Goal: Communication & Community: Answer question/provide support

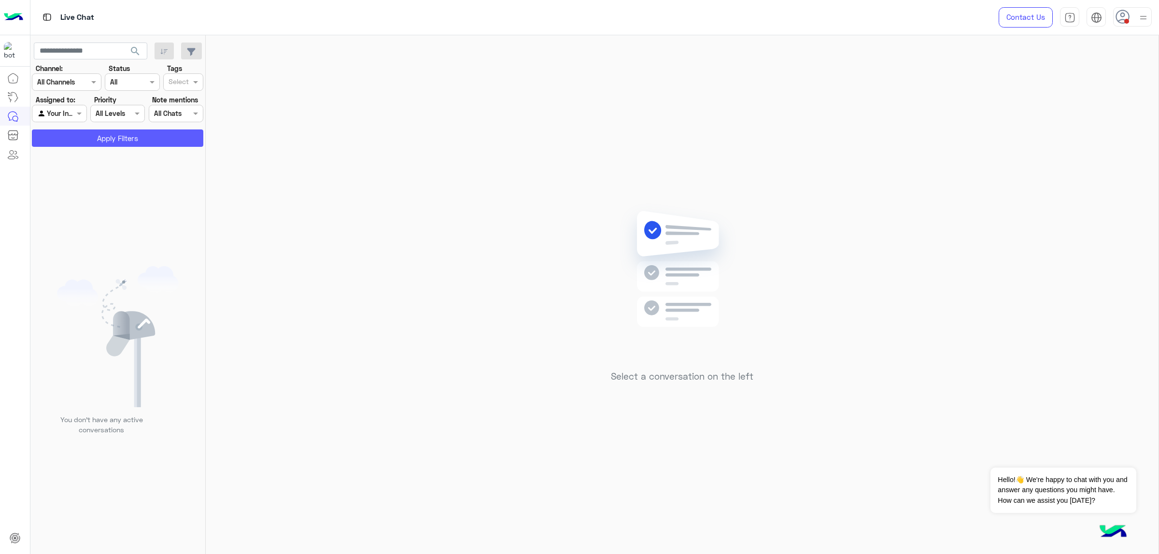
click at [132, 135] on button "Apply Filters" at bounding box center [118, 137] width 172 height 17
click at [773, 17] on img at bounding box center [1144, 18] width 12 height 12
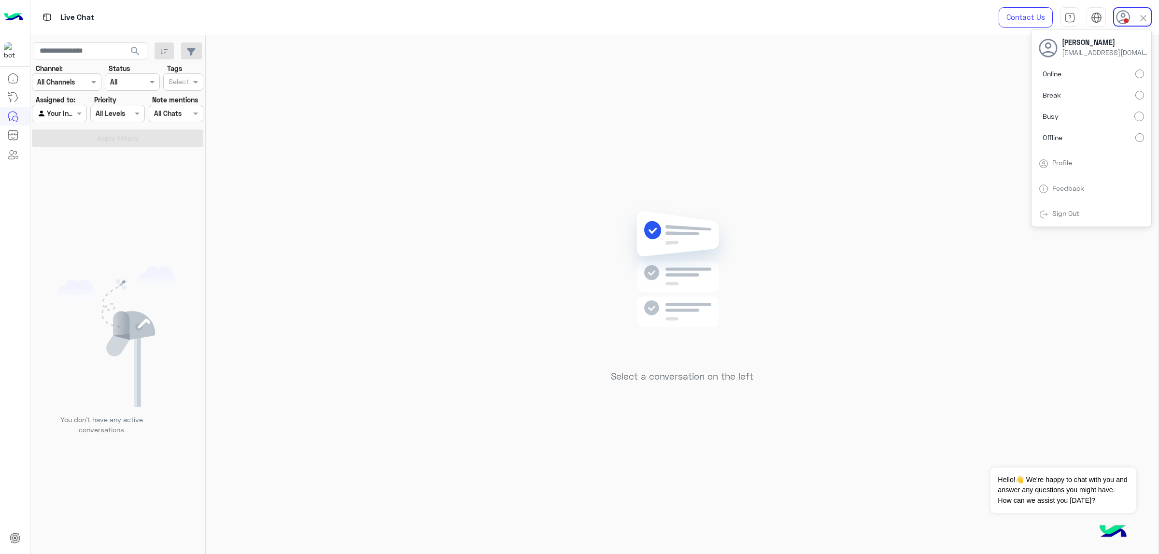
click at [773, 72] on label "Online" at bounding box center [1091, 73] width 105 height 17
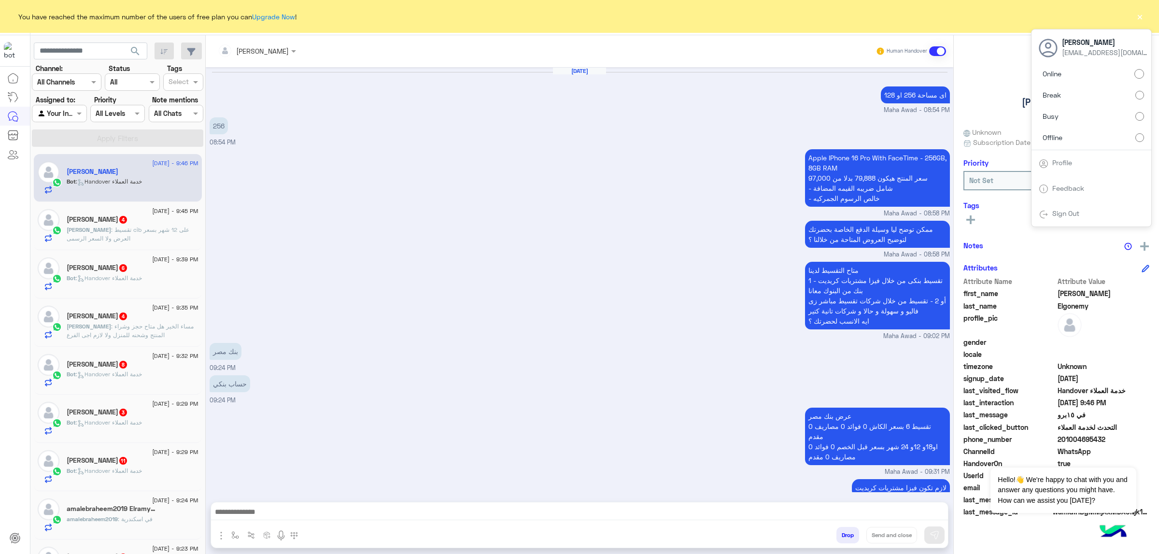
scroll to position [964, 0]
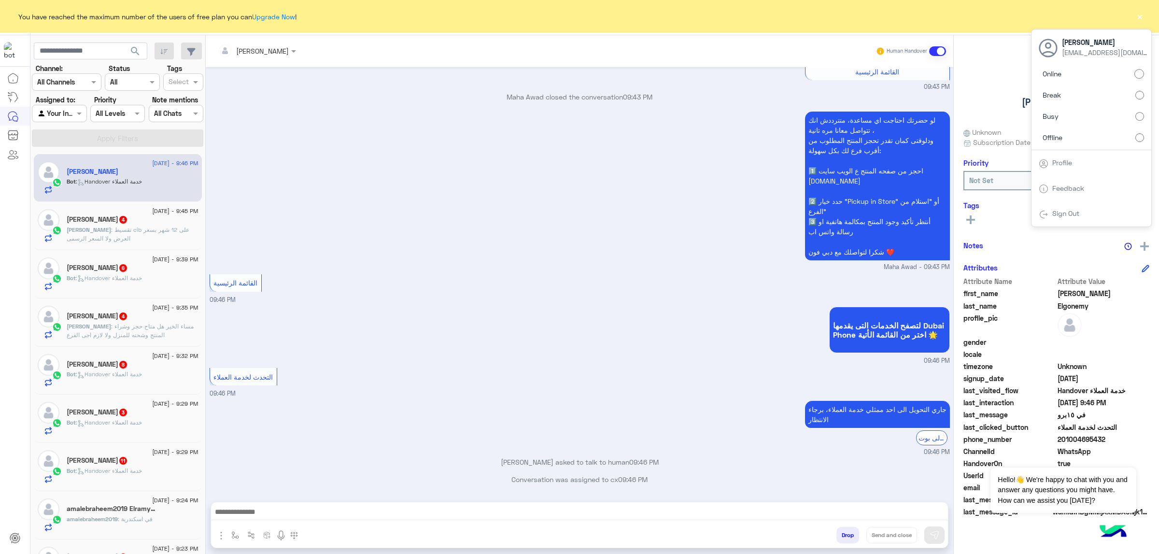
click at [281, 20] on span "You have reached the maximum number of the users of free plan you can Upgrade N…" at bounding box center [157, 17] width 278 height 10
click at [281, 19] on link "Upgrade Now" at bounding box center [273, 17] width 43 height 8
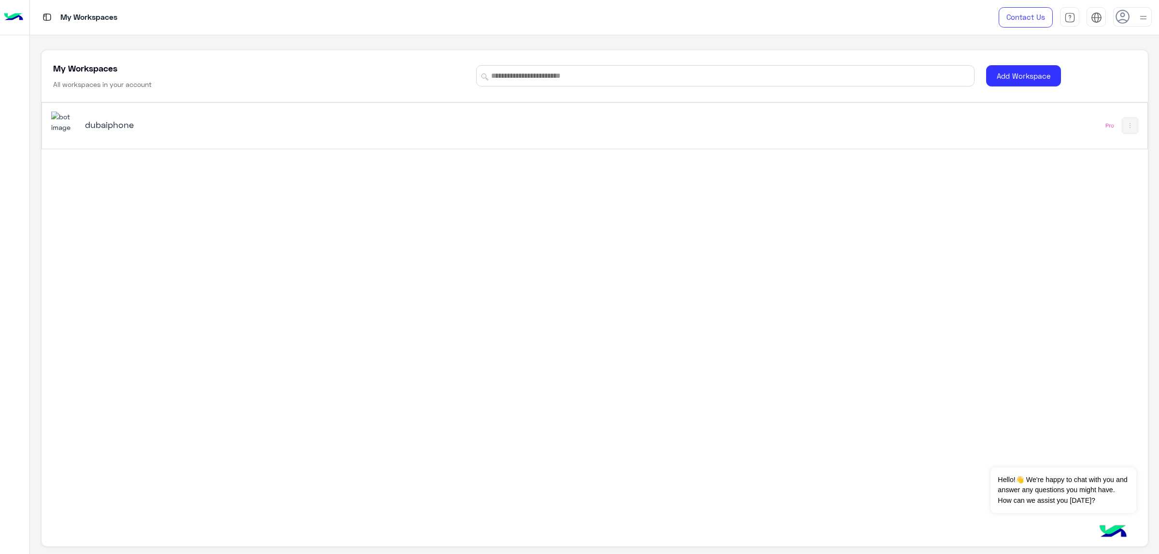
drag, startPoint x: 619, startPoint y: 221, endPoint x: 572, endPoint y: 216, distance: 47.6
click at [343, 125] on h5 "dubaiphone" at bounding box center [280, 125] width 391 height 12
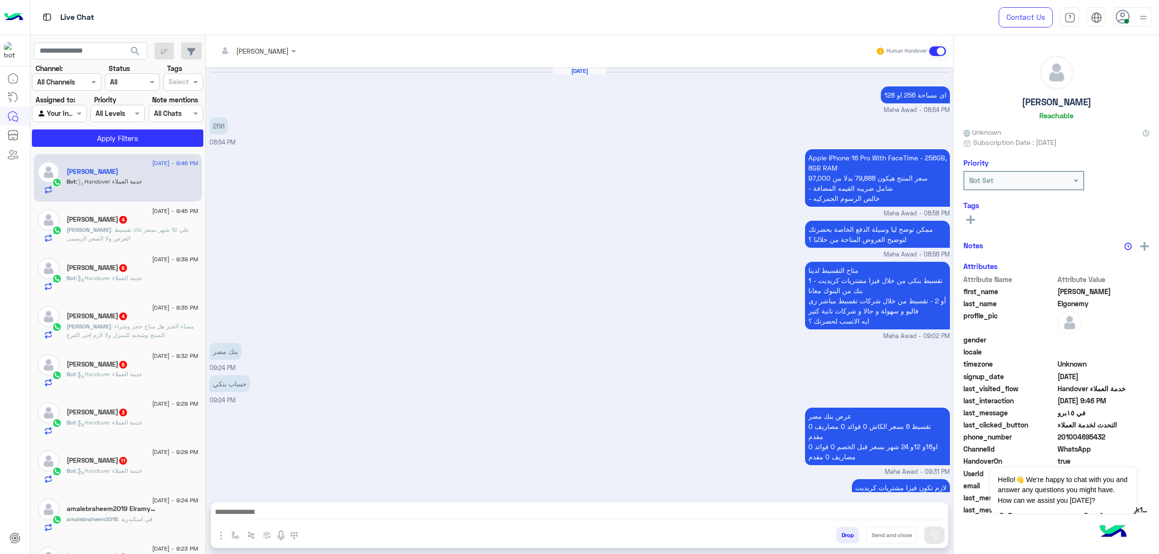
scroll to position [964, 0]
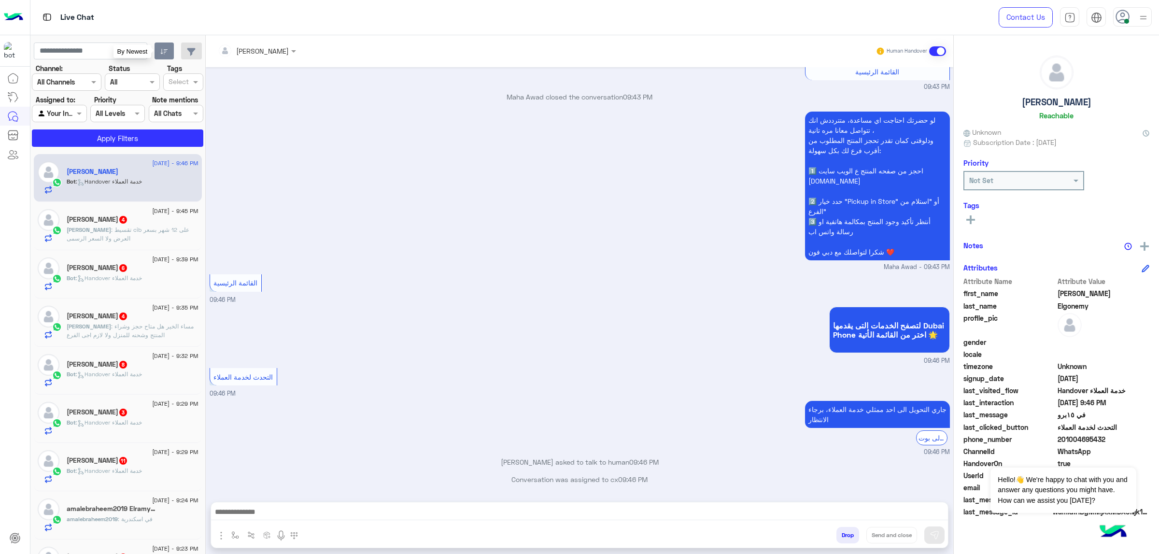
click at [160, 51] on icon "button" at bounding box center [164, 52] width 8 height 8
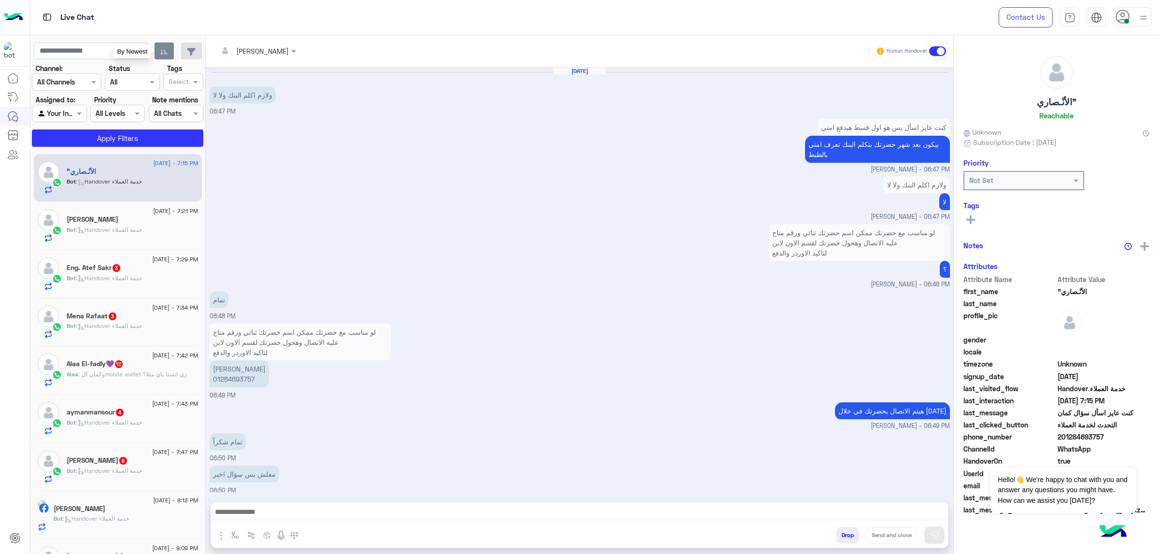
scroll to position [890, 0]
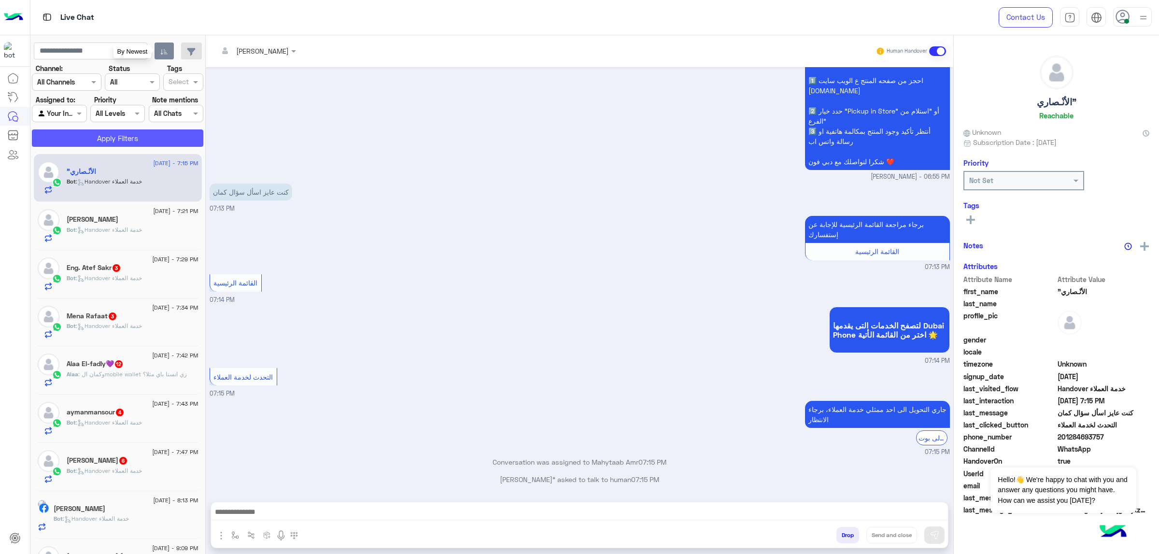
click at [128, 139] on button "Apply Filters" at bounding box center [118, 137] width 172 height 17
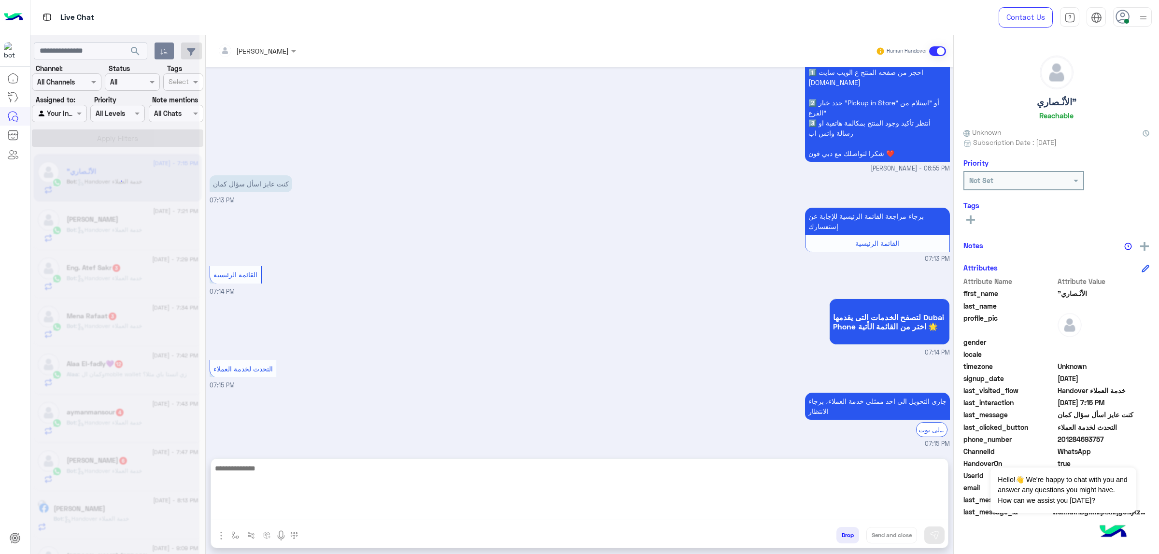
click at [333, 353] on textarea at bounding box center [579, 491] width 737 height 58
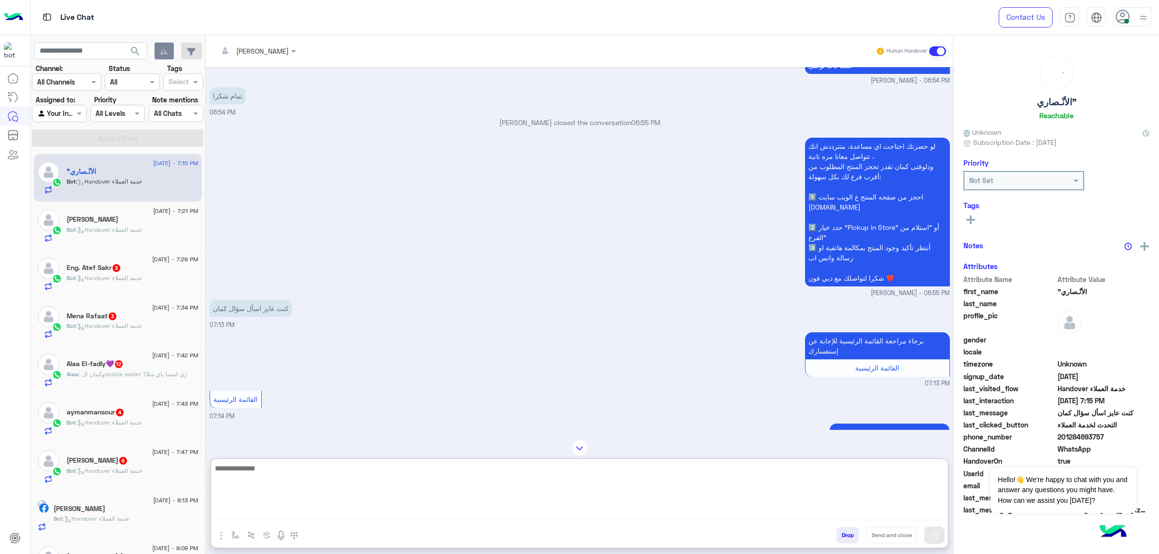
scroll to position [716, 0]
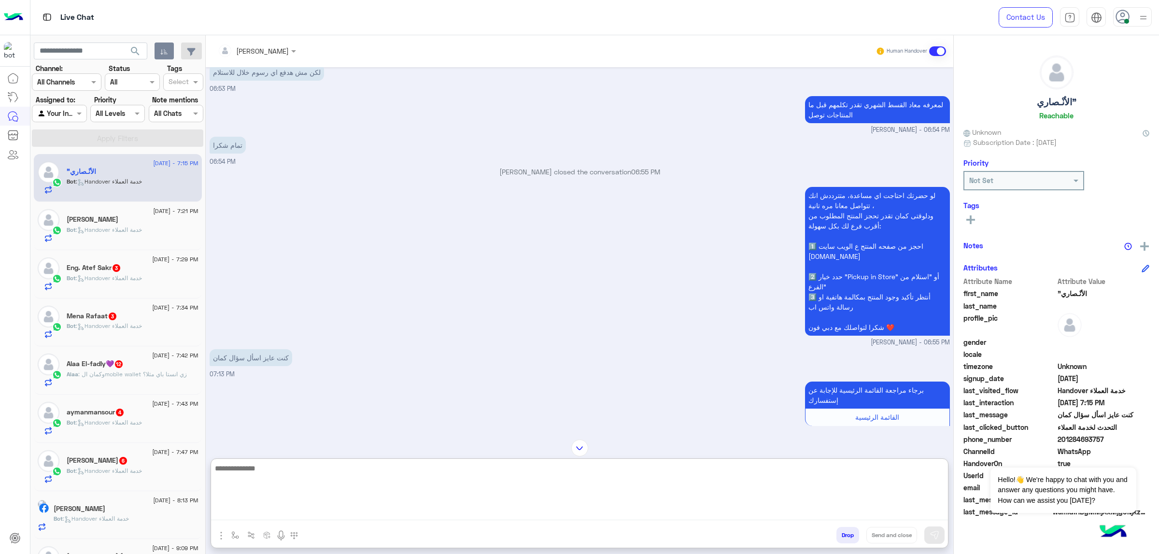
paste textarea "**********"
type textarea "**********"
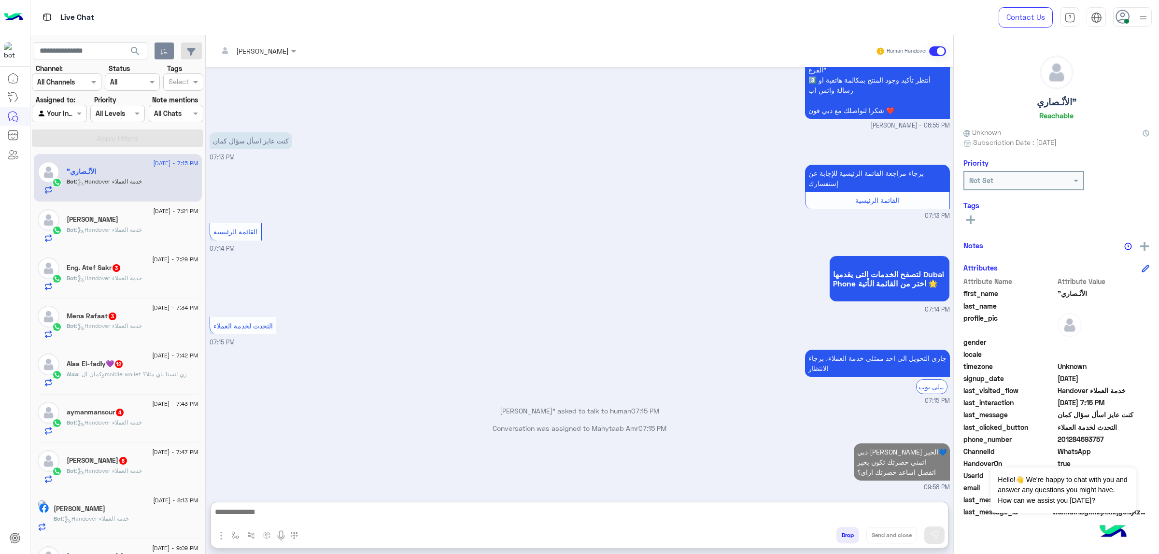
click at [139, 234] on p "Bot : Handover خدمة العملاء" at bounding box center [104, 230] width 75 height 9
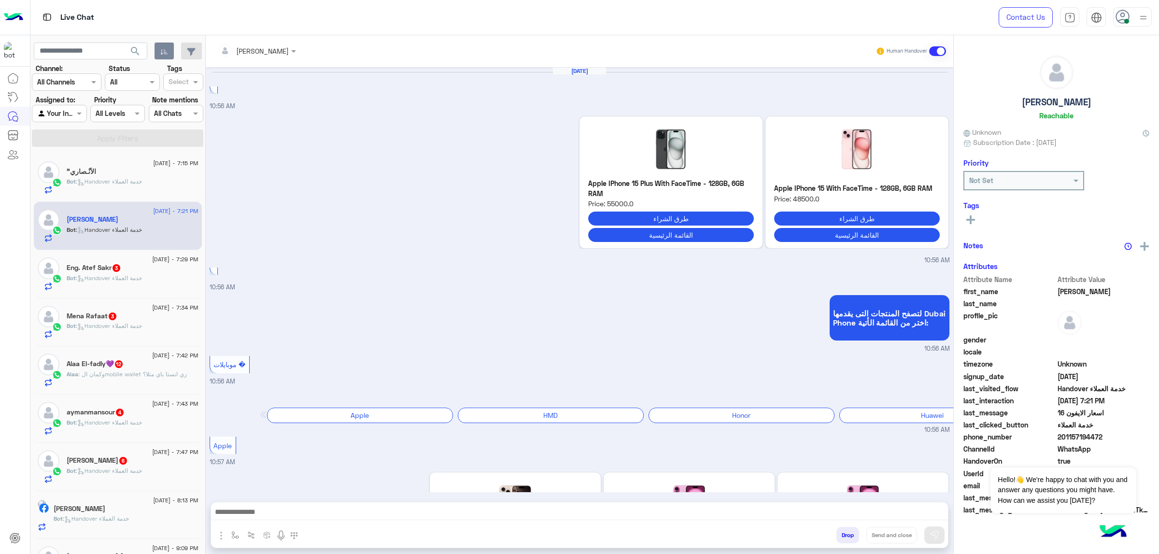
scroll to position [1870, 0]
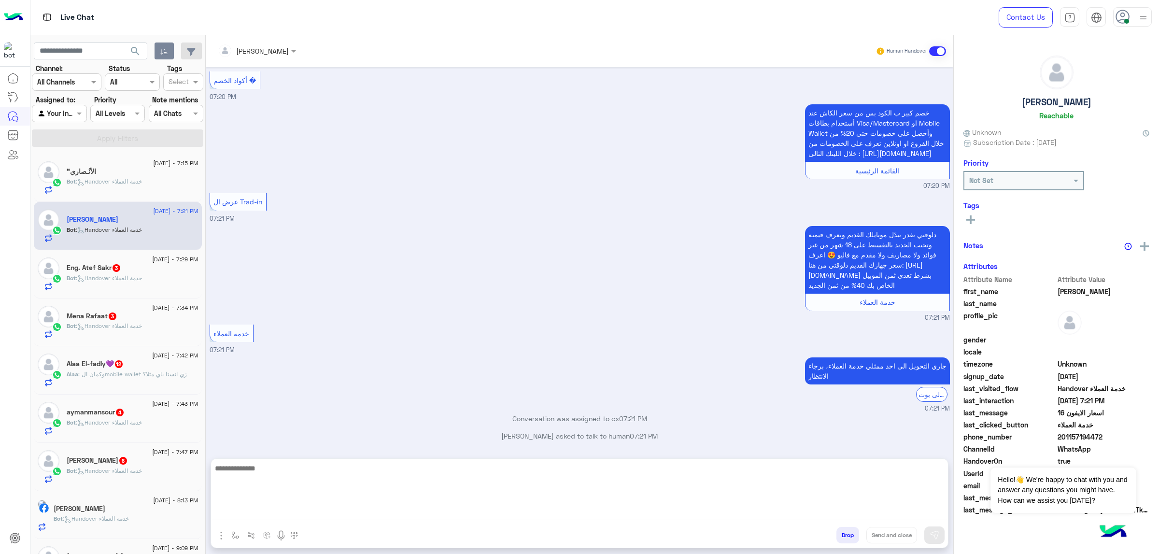
click at [364, 353] on textarea at bounding box center [579, 491] width 737 height 58
paste textarea "**********"
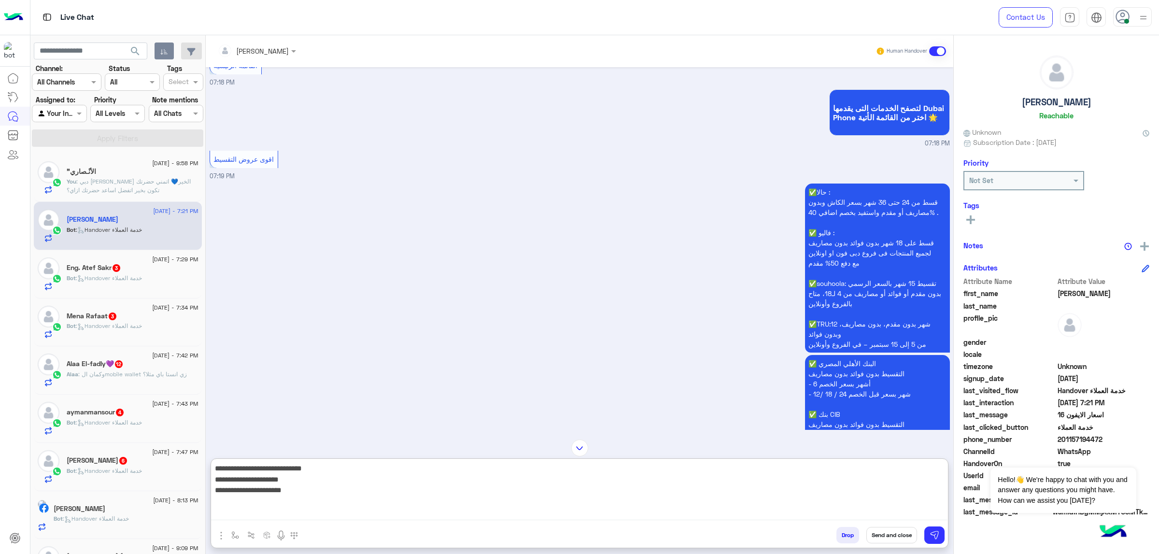
scroll to position [1334, 0]
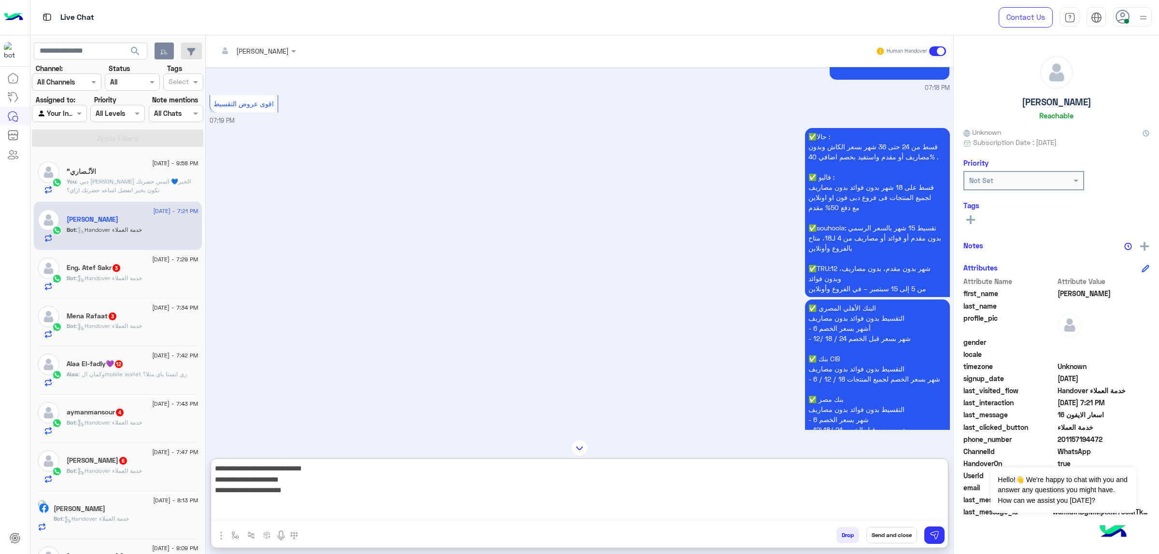
click at [773, 353] on textarea "**********" at bounding box center [579, 491] width 737 height 58
type textarea "**********"
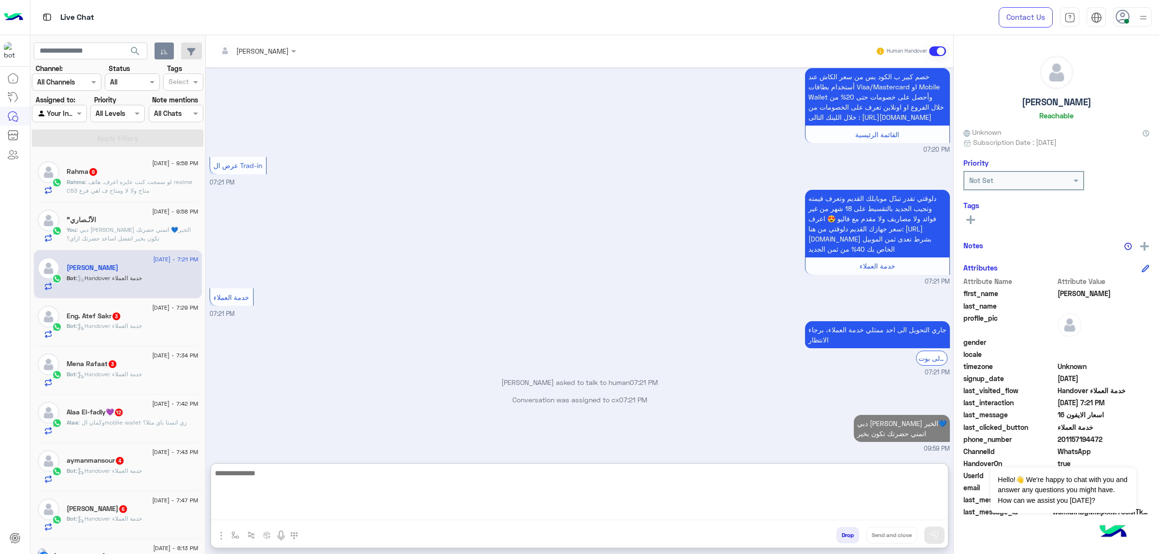
scroll to position [1955, 0]
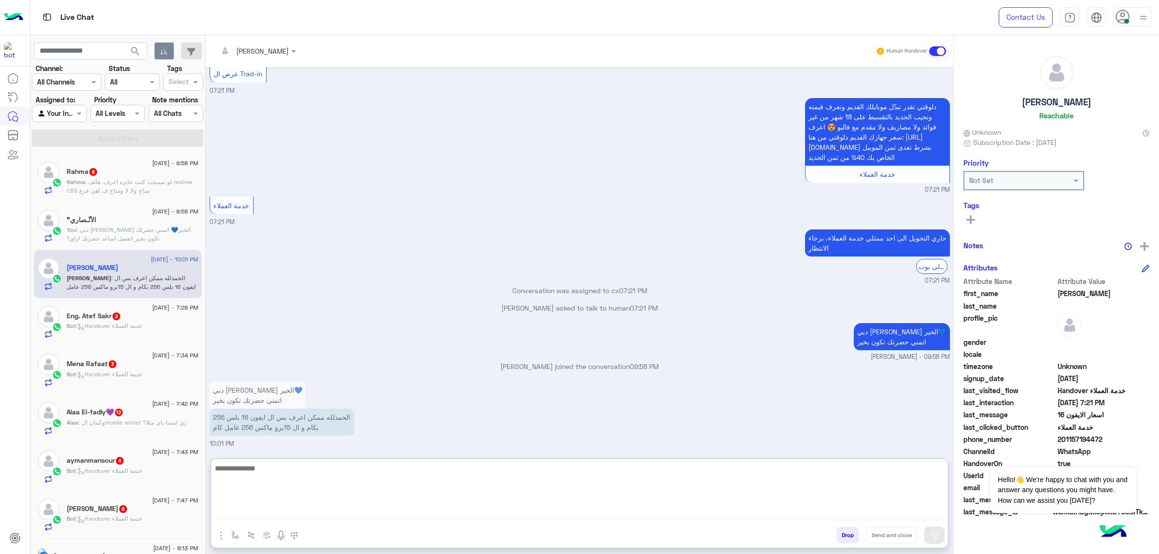
click at [315, 353] on div "mohaned hassanen Human Handover Aug 15, 2025 10:56 AM Apple IPhone 15 Plus With…" at bounding box center [580, 296] width 748 height 523
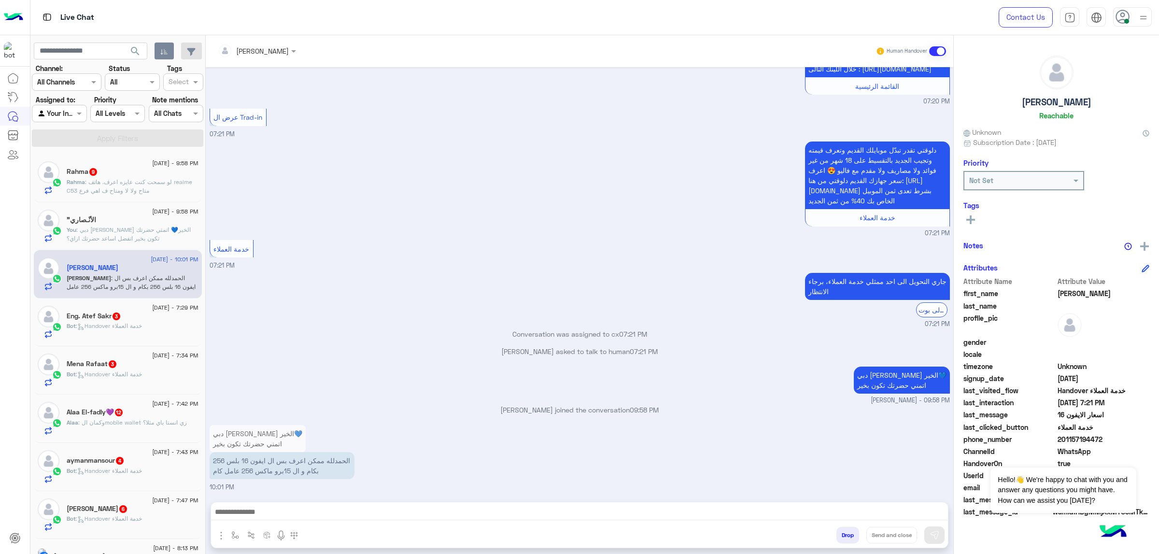
click at [316, 353] on div "mohaned hassanen Human Handover Aug 15, 2025 10:56 AM Apple IPhone 15 Plus With…" at bounding box center [580, 296] width 748 height 523
click at [310, 353] on textarea at bounding box center [579, 513] width 737 height 14
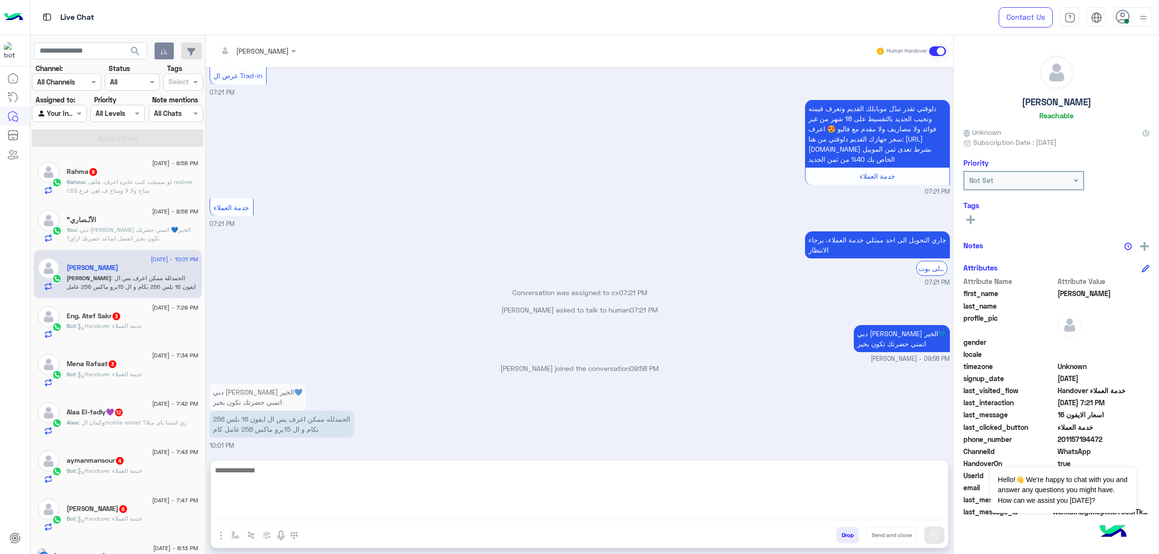
scroll to position [1999, 0]
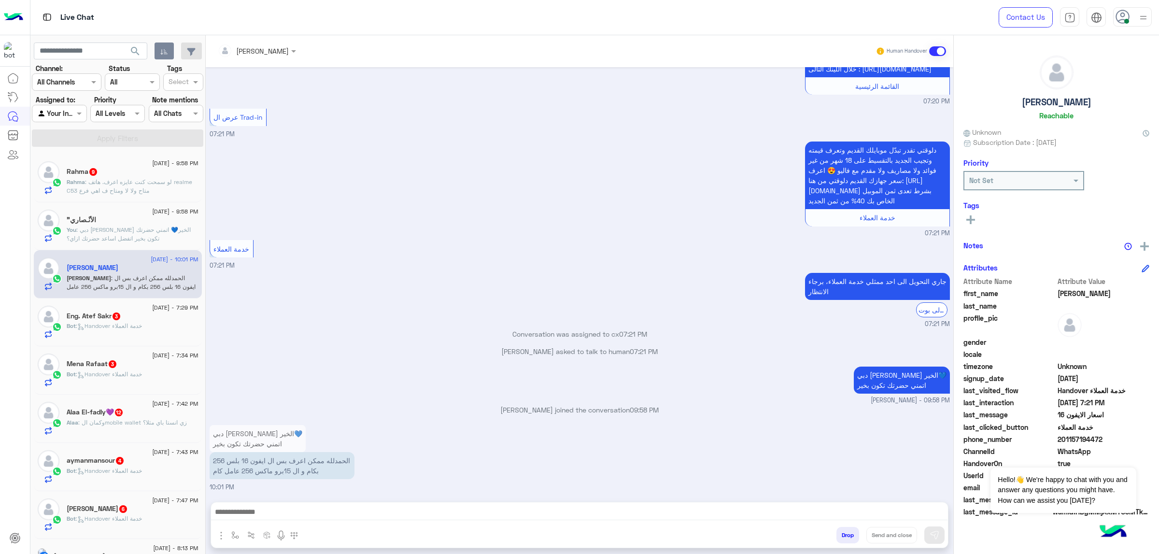
click at [330, 353] on textarea at bounding box center [579, 513] width 737 height 14
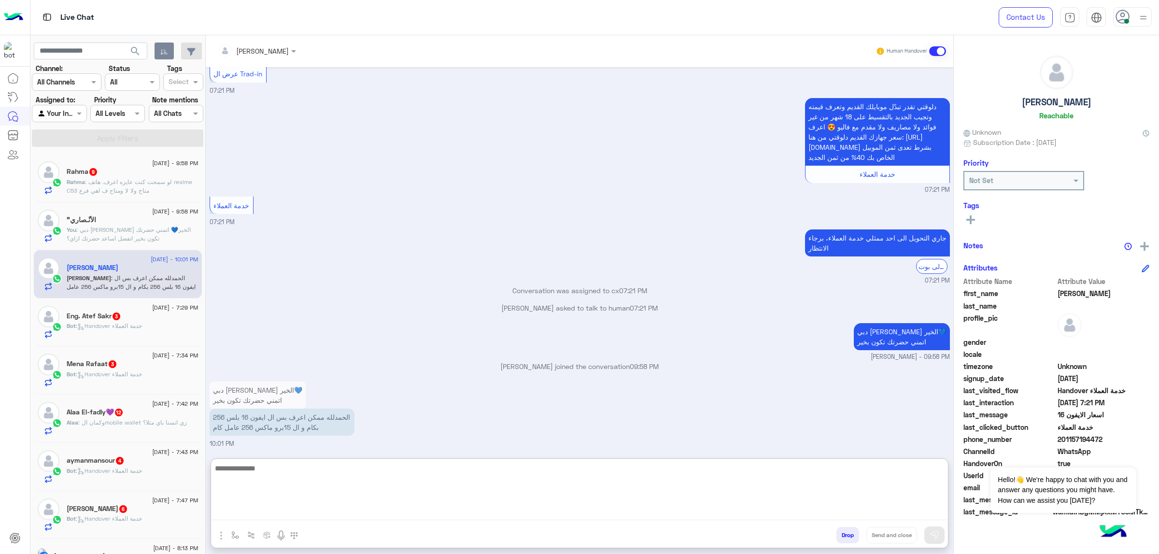
scroll to position [2042, 0]
type textarea "*"
type textarea "**********"
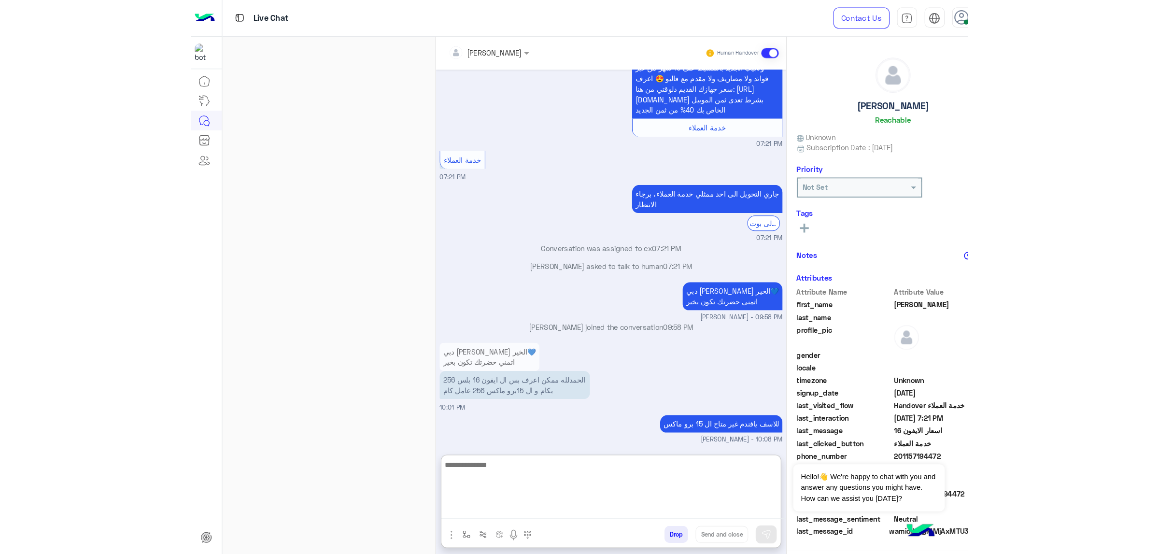
scroll to position [2073, 0]
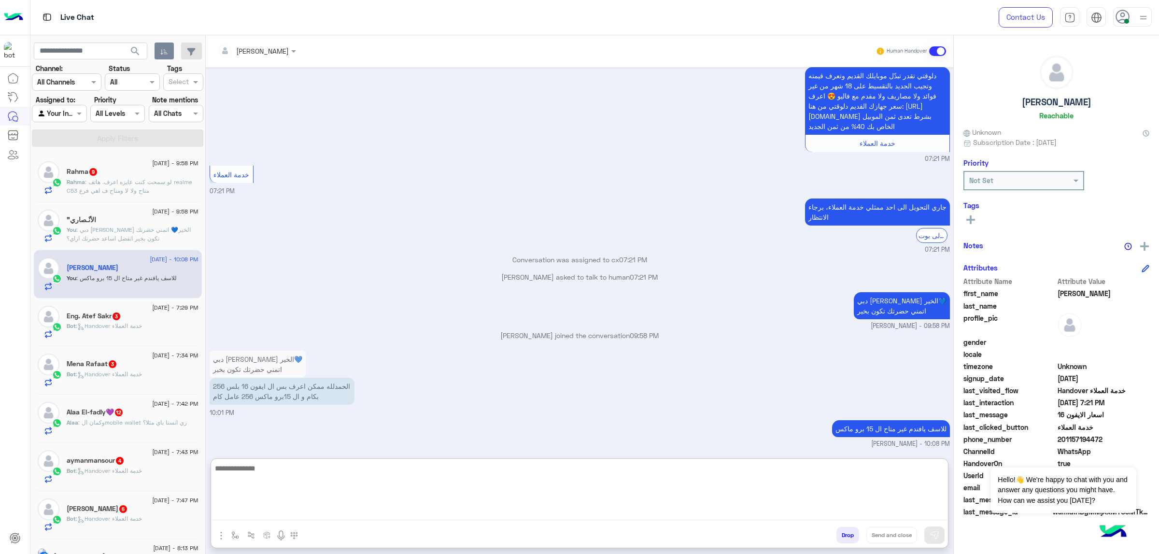
click at [684, 353] on textarea at bounding box center [579, 491] width 737 height 58
paste textarea "**********"
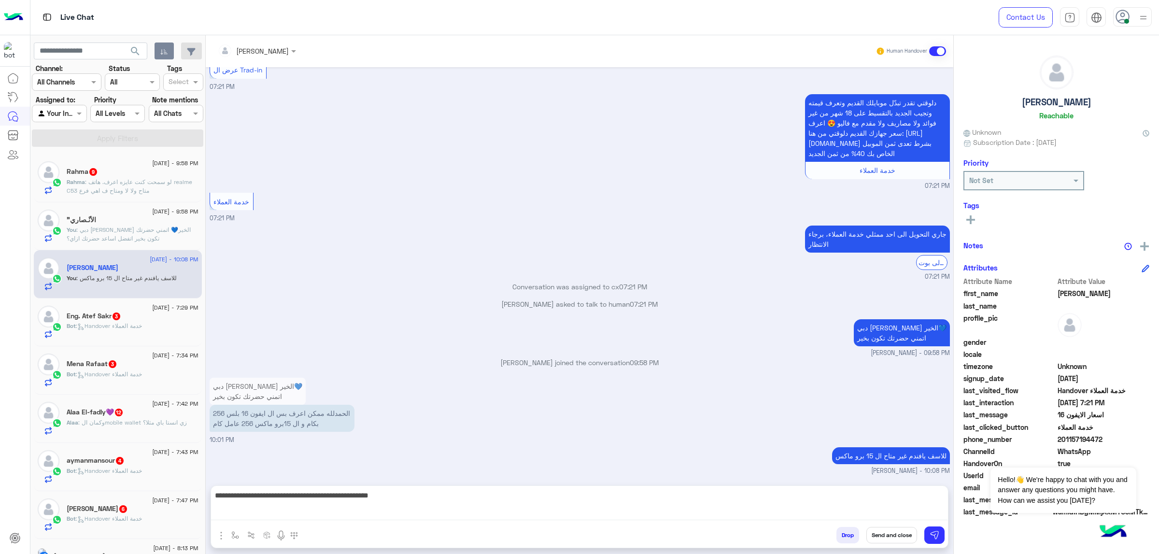
paste textarea "**********"
type textarea "**********"
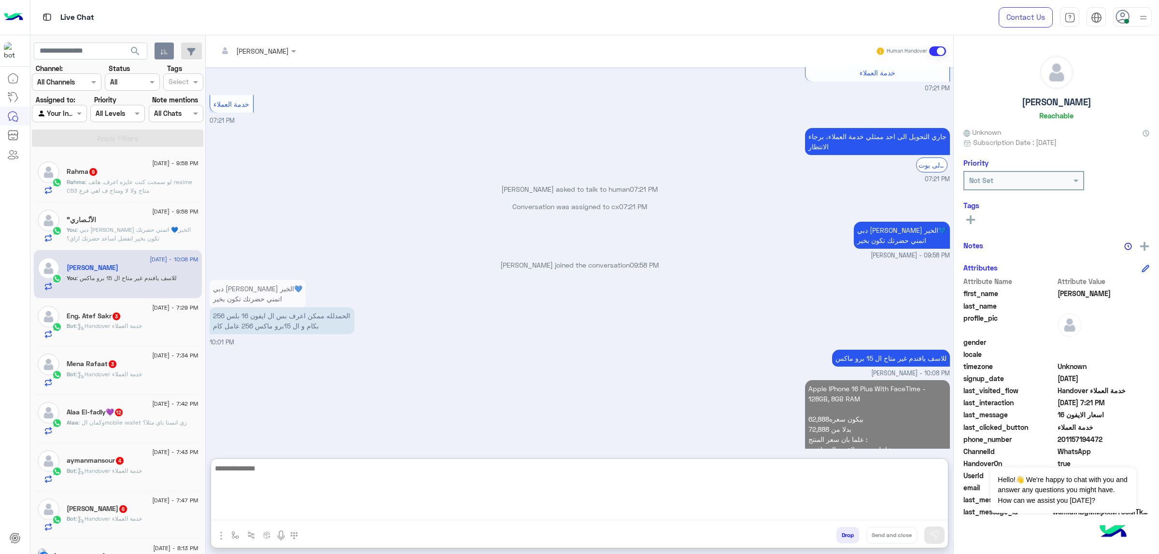
scroll to position [2174, 0]
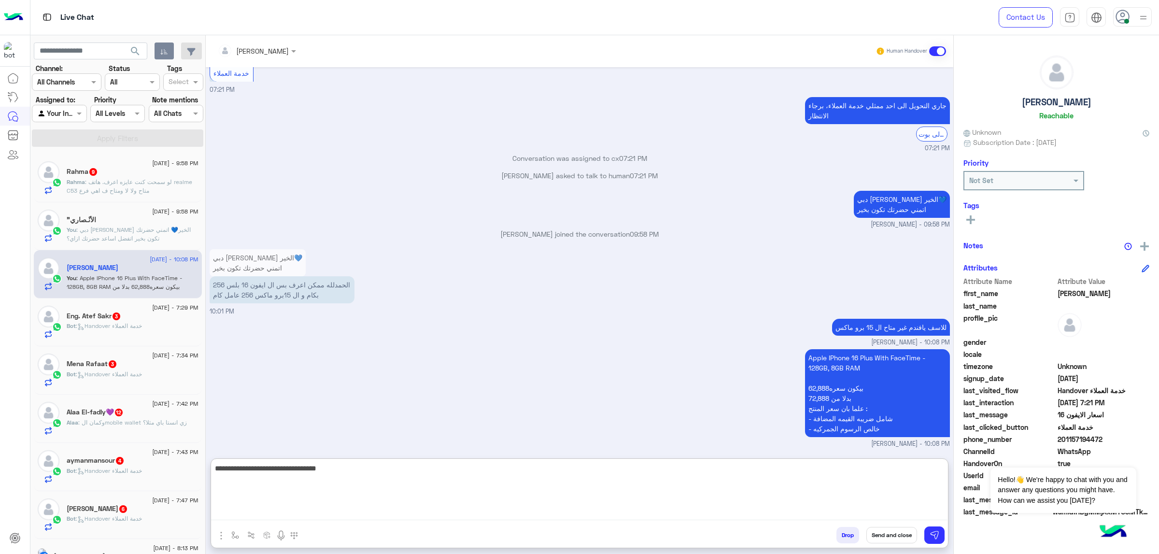
type textarea "**********"
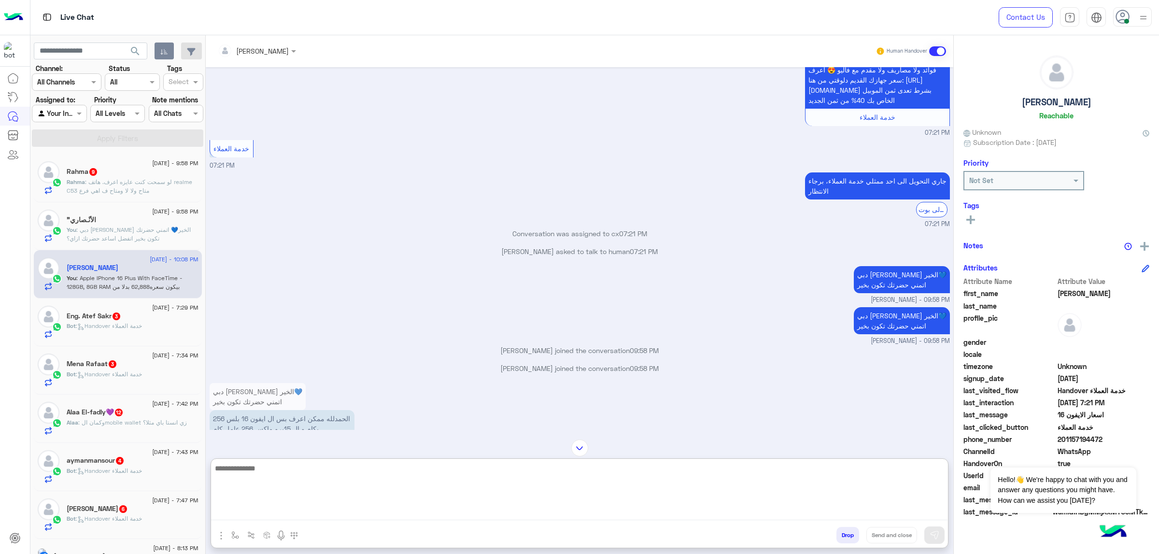
scroll to position [2455, 0]
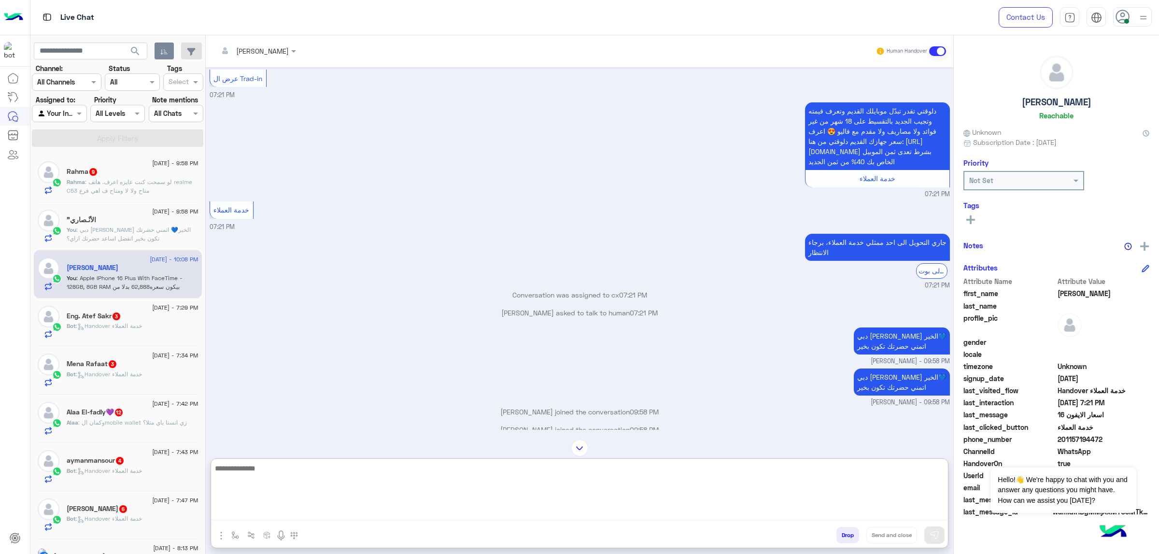
click at [110, 207] on div "6 September - 9:58 PM الأنْـصاري" You : دبي فون مهند احمد مساء الخير💙 اتمني حضر…" at bounding box center [118, 226] width 168 height 48
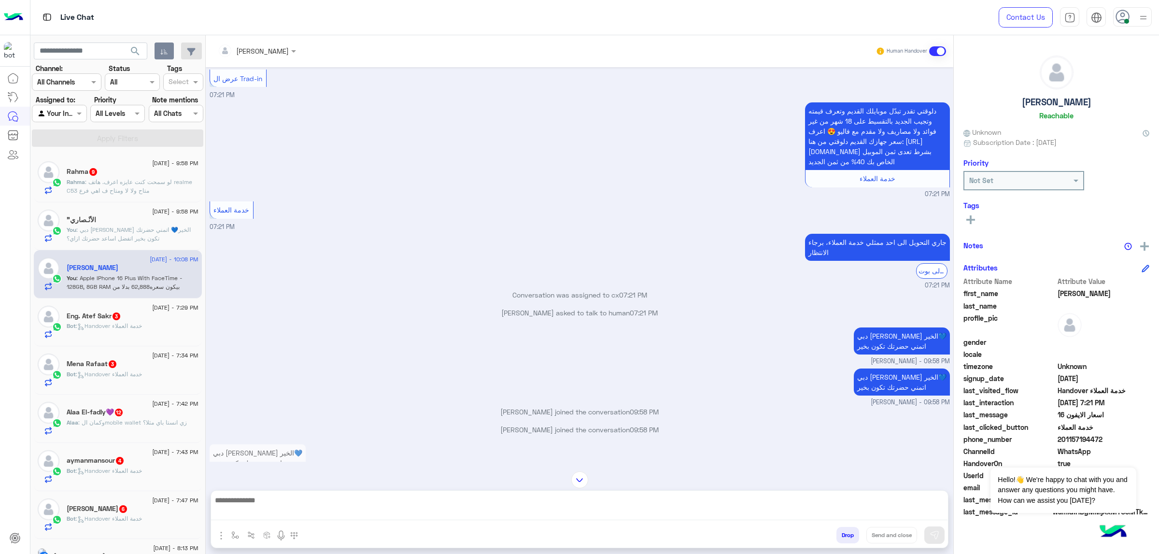
click at [114, 229] on span ": دبي [PERSON_NAME] الخير💙 اتمني حضرتك تكون بخير اتفضل اساعد حضرتك ازاي؟" at bounding box center [129, 234] width 124 height 16
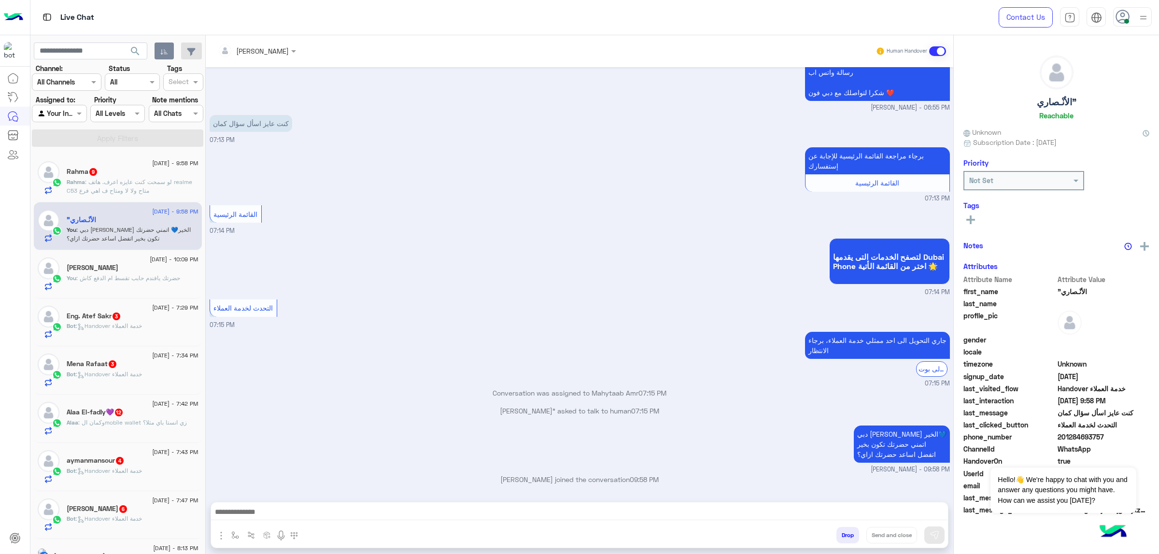
click at [329, 353] on textarea at bounding box center [579, 513] width 737 height 14
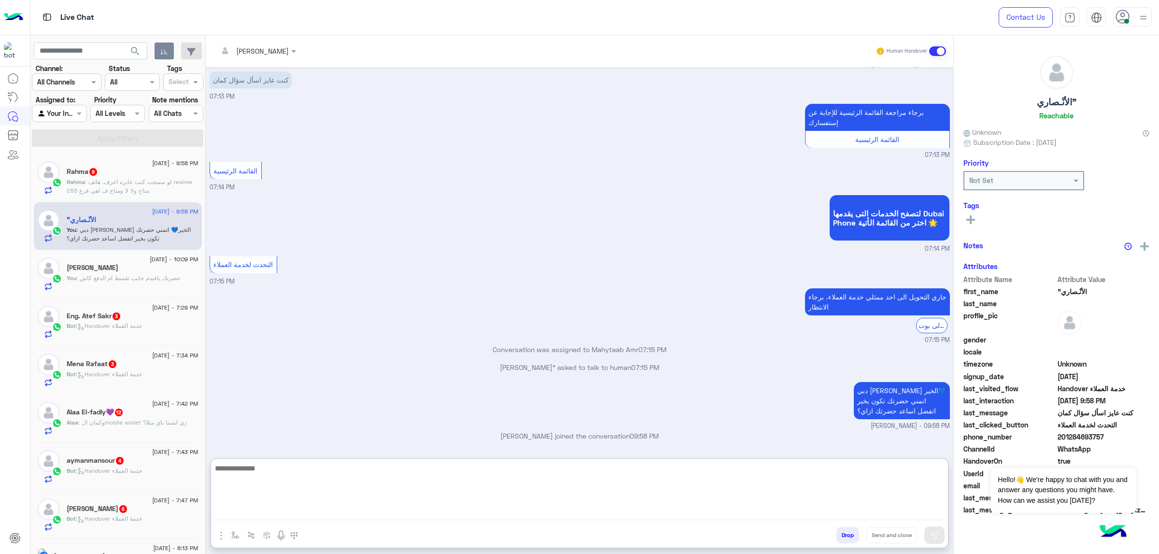
scroll to position [912, 0]
paste textarea "**********"
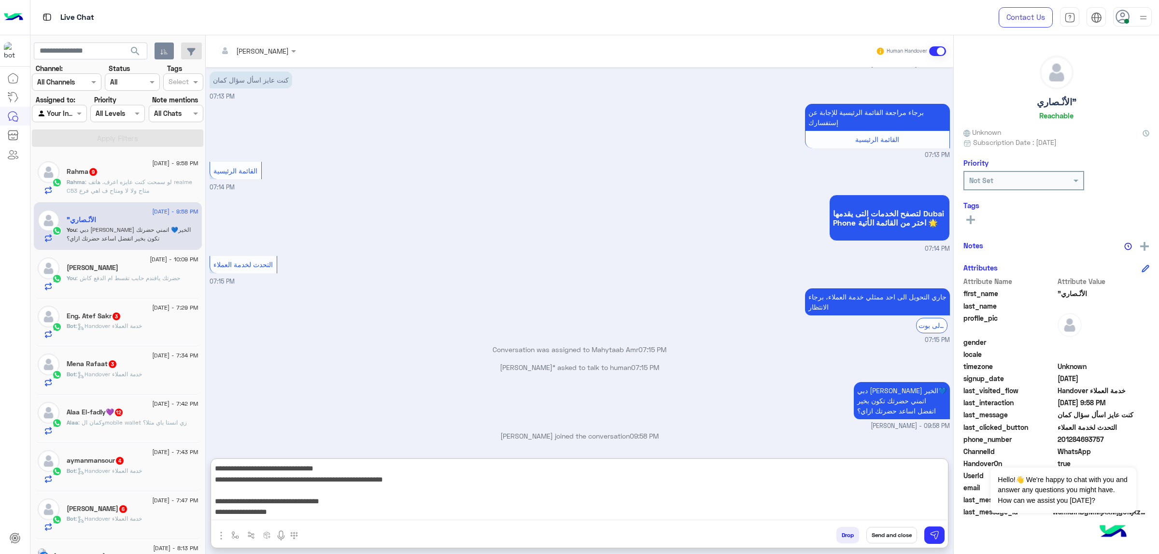
scroll to position [51, 0]
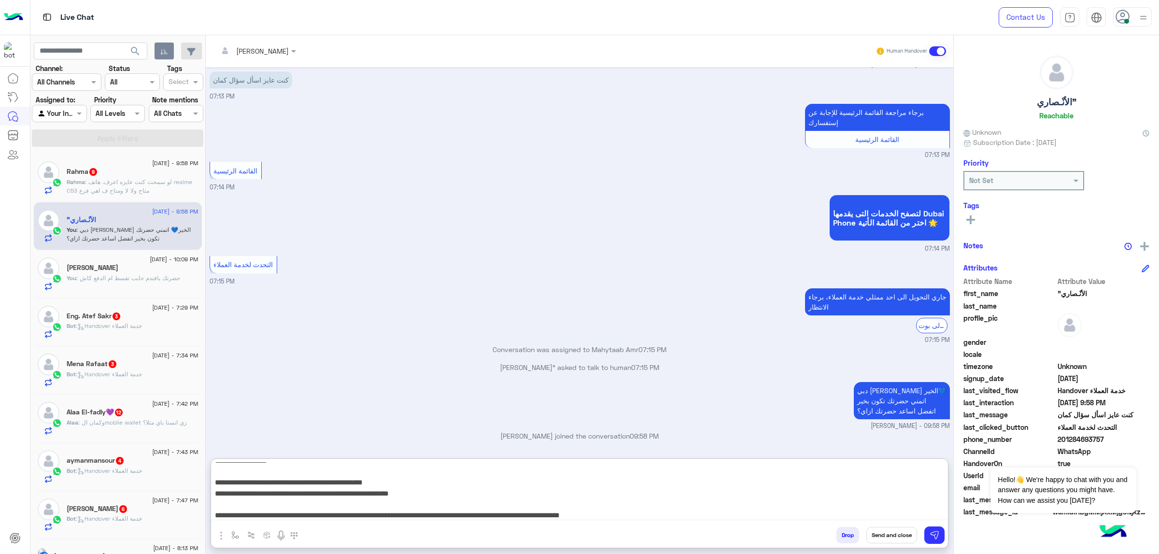
type textarea "**********"
click at [773, 353] on button "Send and close" at bounding box center [892, 535] width 51 height 16
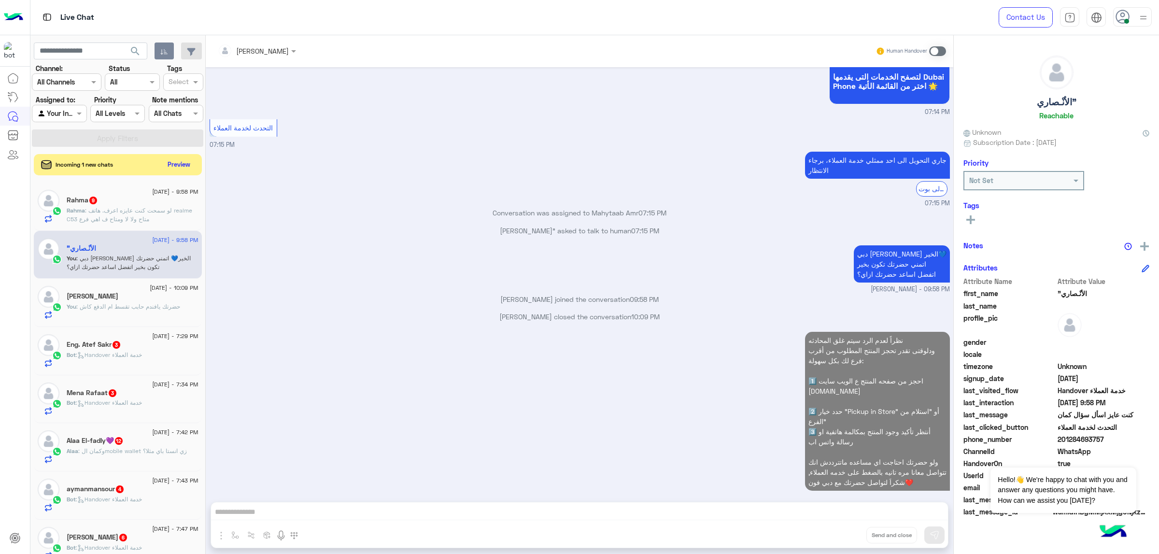
scroll to position [1059, 0]
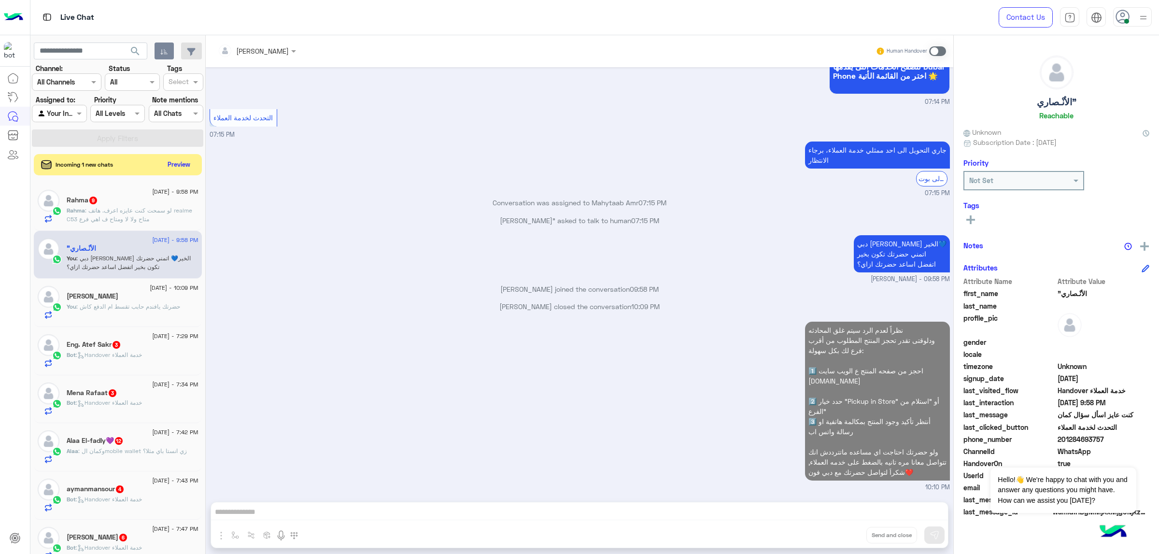
click at [100, 206] on div "Rahma 9" at bounding box center [133, 201] width 132 height 10
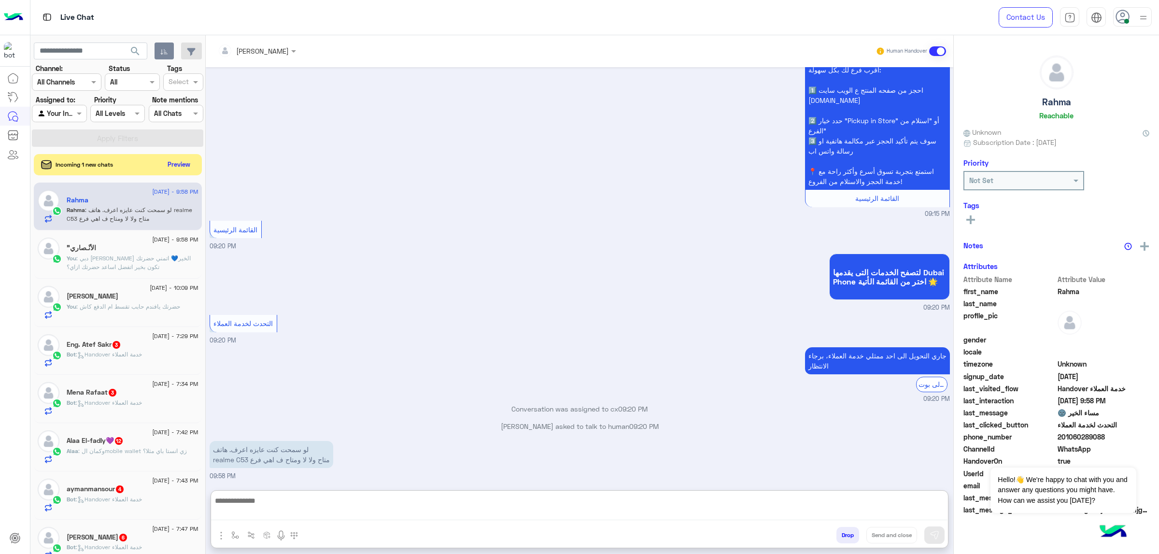
click at [342, 353] on textarea at bounding box center [579, 508] width 737 height 26
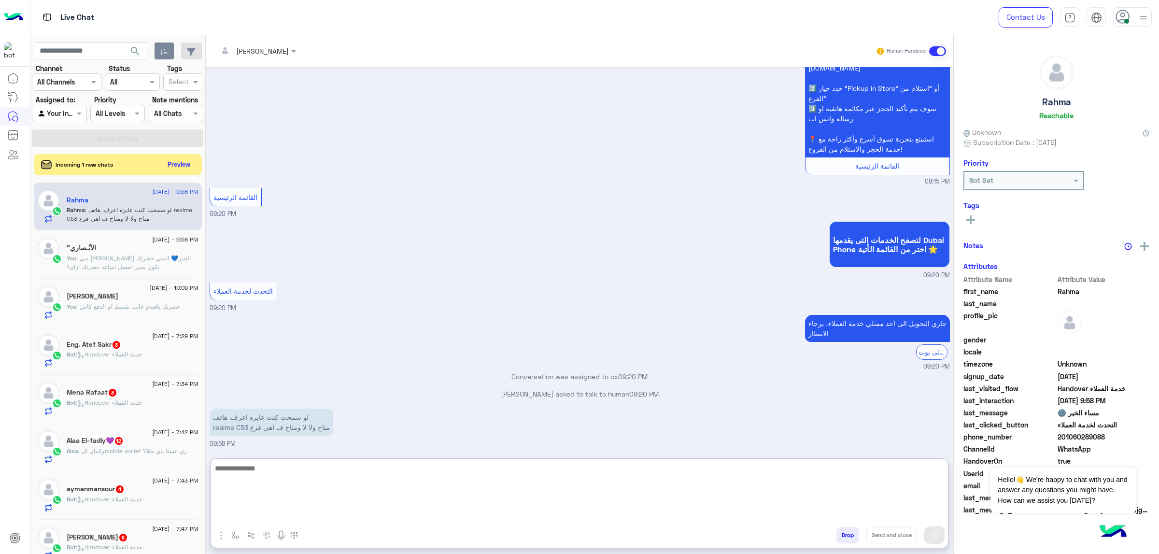
scroll to position [1103, 0]
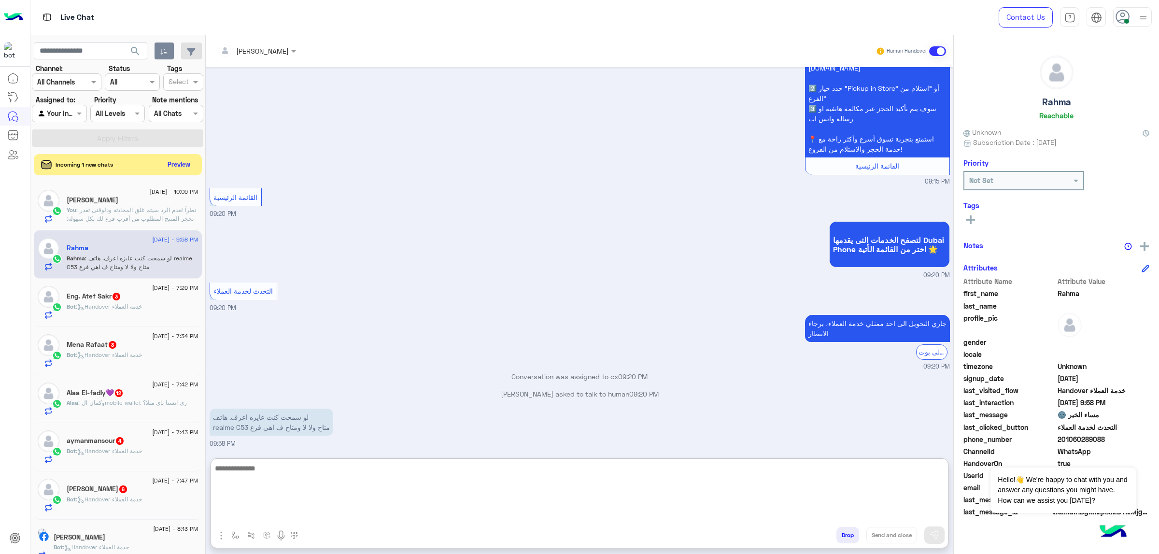
click at [127, 200] on div "[PERSON_NAME]" at bounding box center [133, 201] width 132 height 10
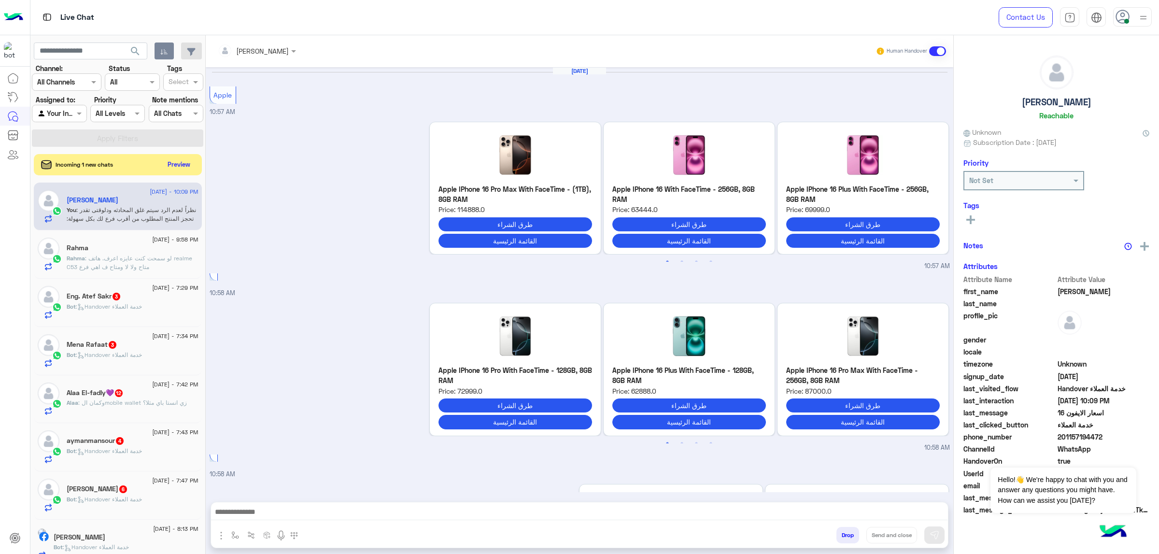
scroll to position [1797, 0]
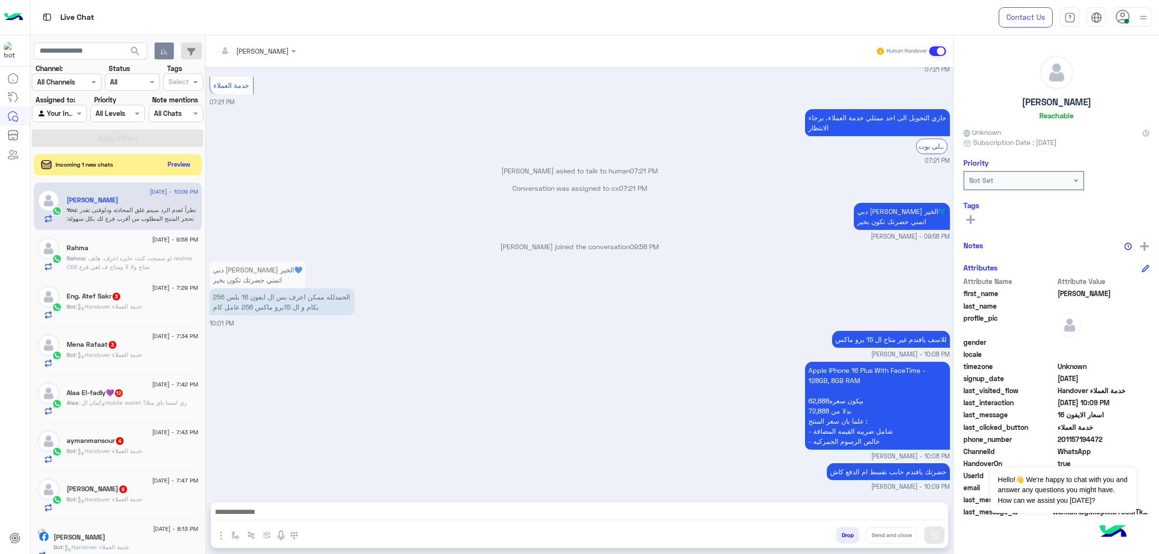
click at [397, 353] on textarea at bounding box center [579, 513] width 737 height 14
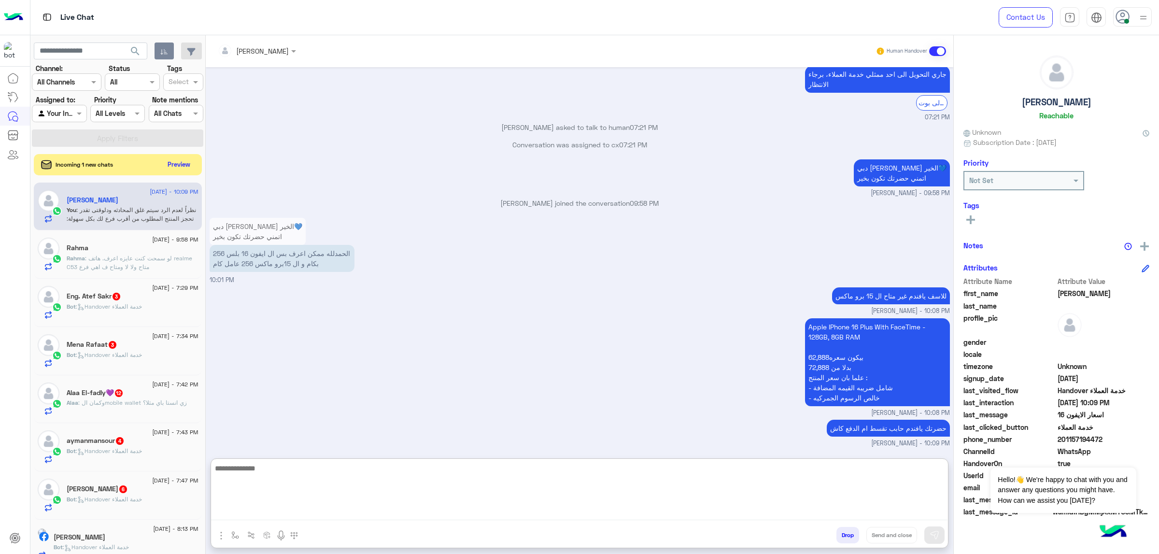
scroll to position [1841, 0]
click at [773, 353] on span "201157194472" at bounding box center [1104, 439] width 92 height 10
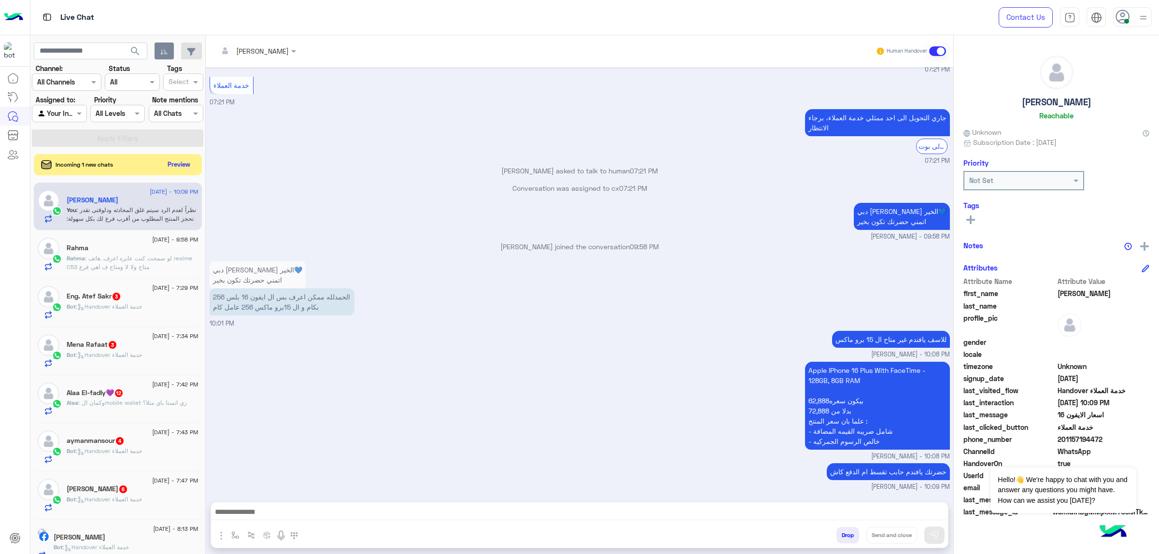
click at [773, 353] on span "201157194472" at bounding box center [1104, 439] width 92 height 10
copy span "201157194472"
click at [654, 353] on textarea at bounding box center [579, 513] width 737 height 14
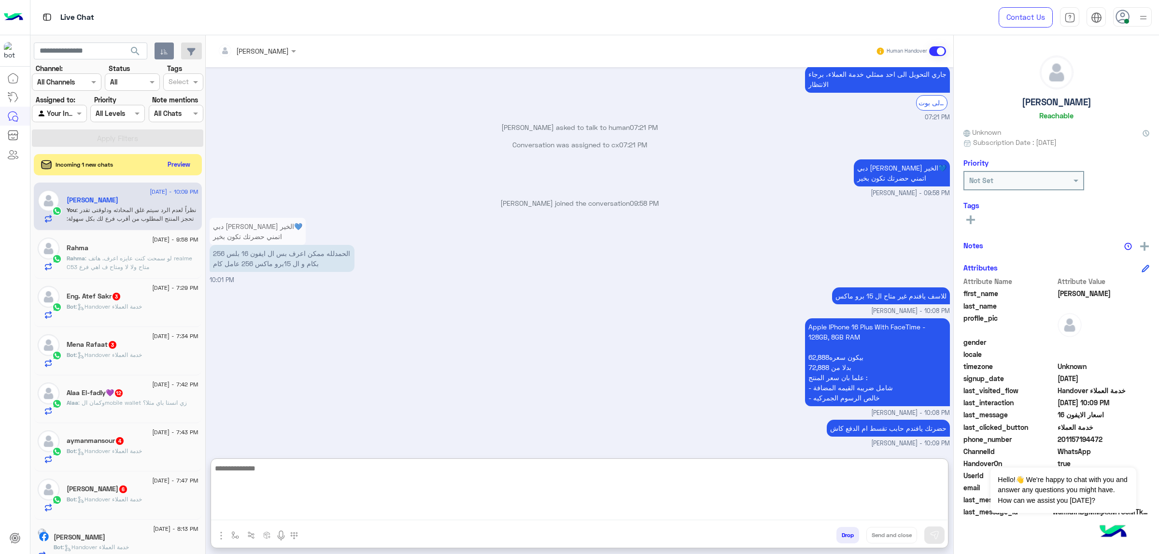
scroll to position [1841, 0]
paste textarea "**********"
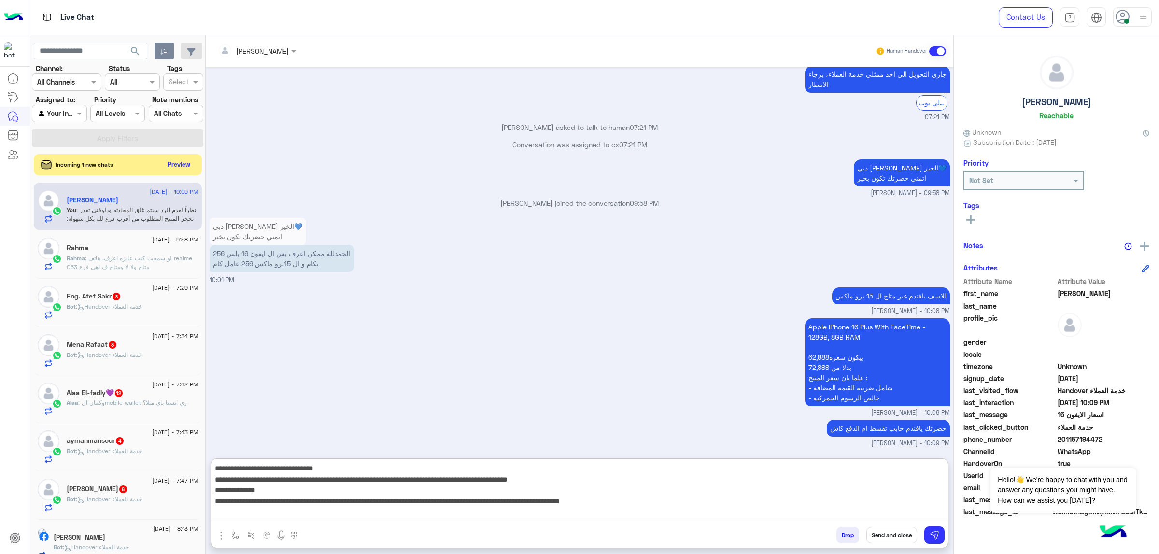
type textarea "**********"
click at [773, 353] on button "Send and close" at bounding box center [892, 535] width 51 height 16
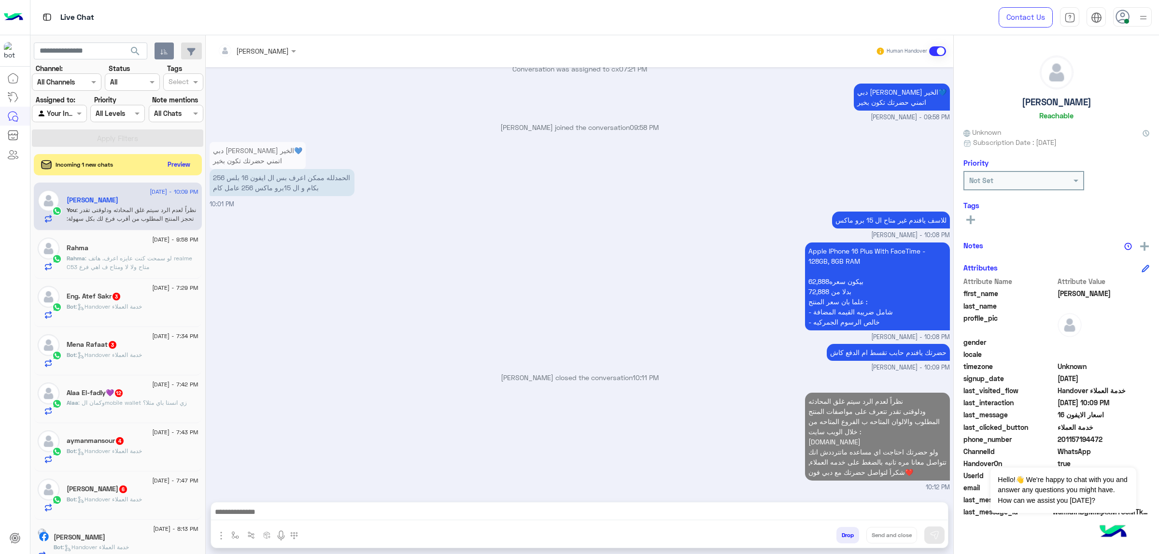
scroll to position [1903, 0]
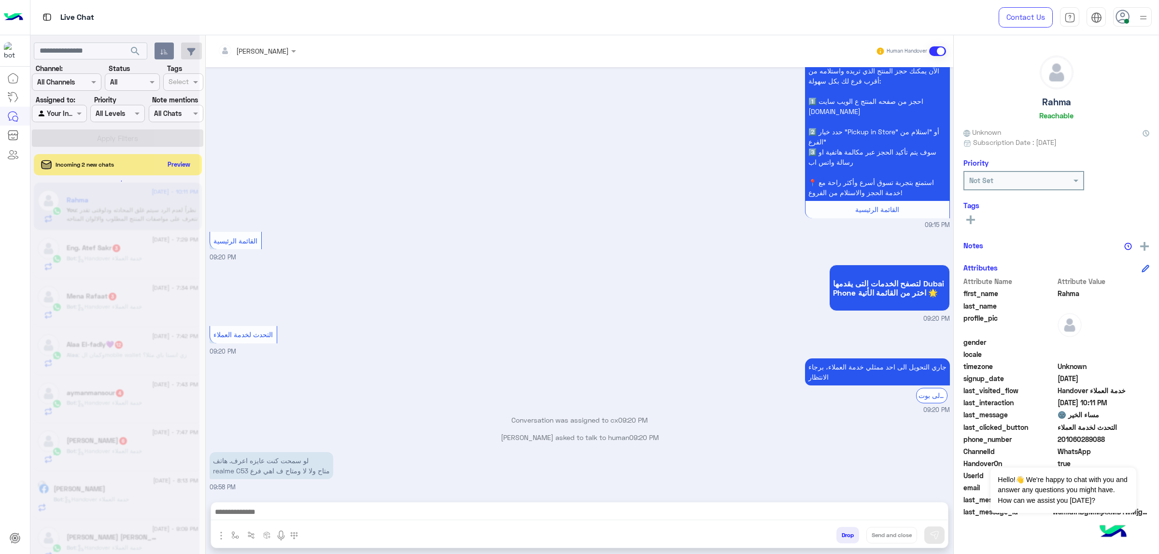
scroll to position [1059, 0]
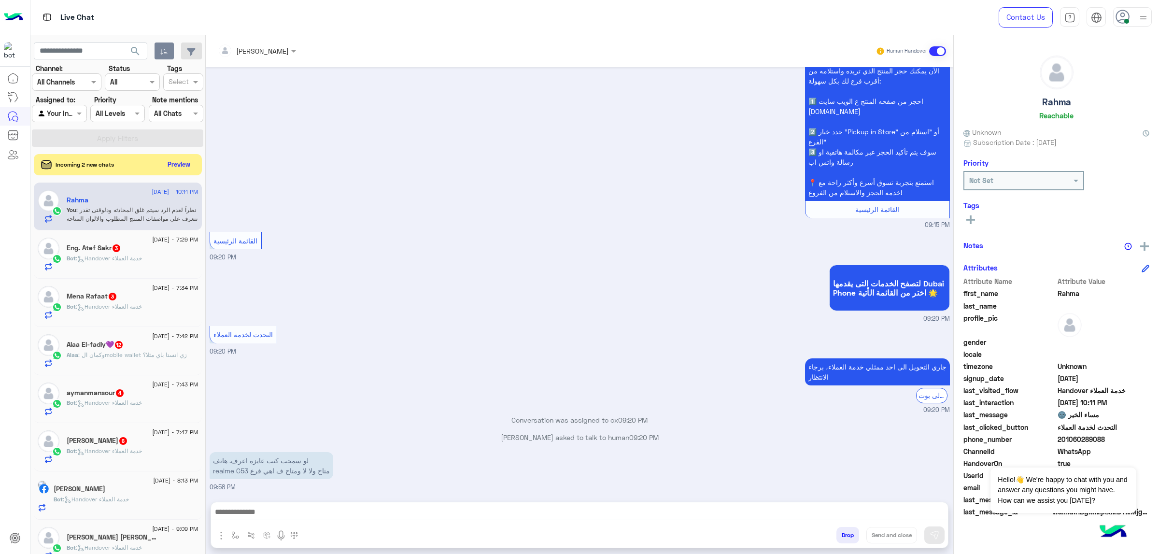
drag, startPoint x: 1151, startPoint y: 9, endPoint x: 1134, endPoint y: 22, distance: 21.1
click at [773, 9] on div at bounding box center [1133, 16] width 39 height 19
click at [773, 139] on label "Offline" at bounding box center [1091, 137] width 105 height 17
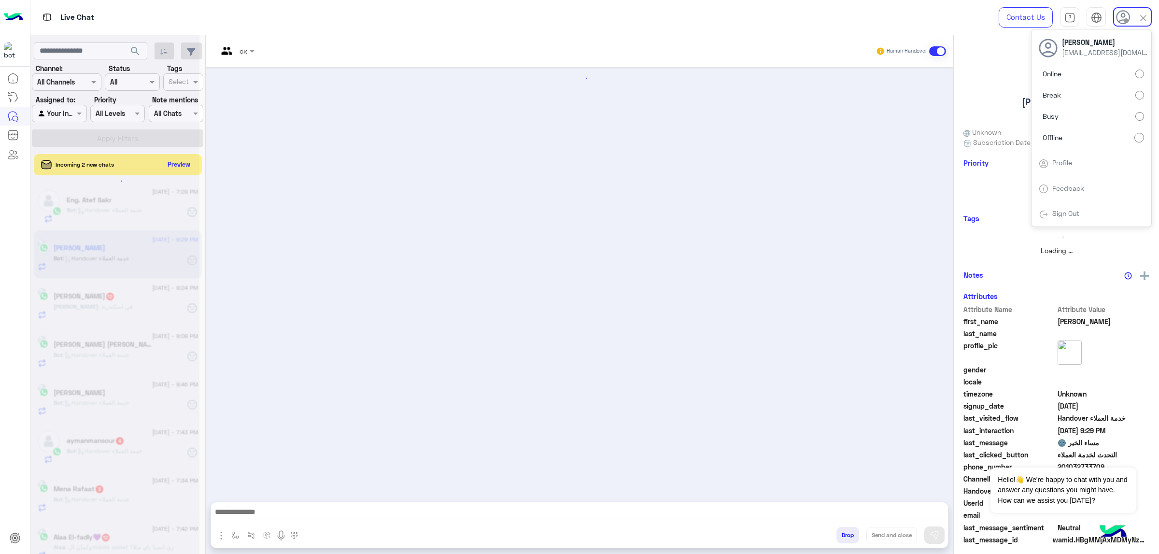
click at [135, 52] on div at bounding box center [114, 281] width 169 height 554
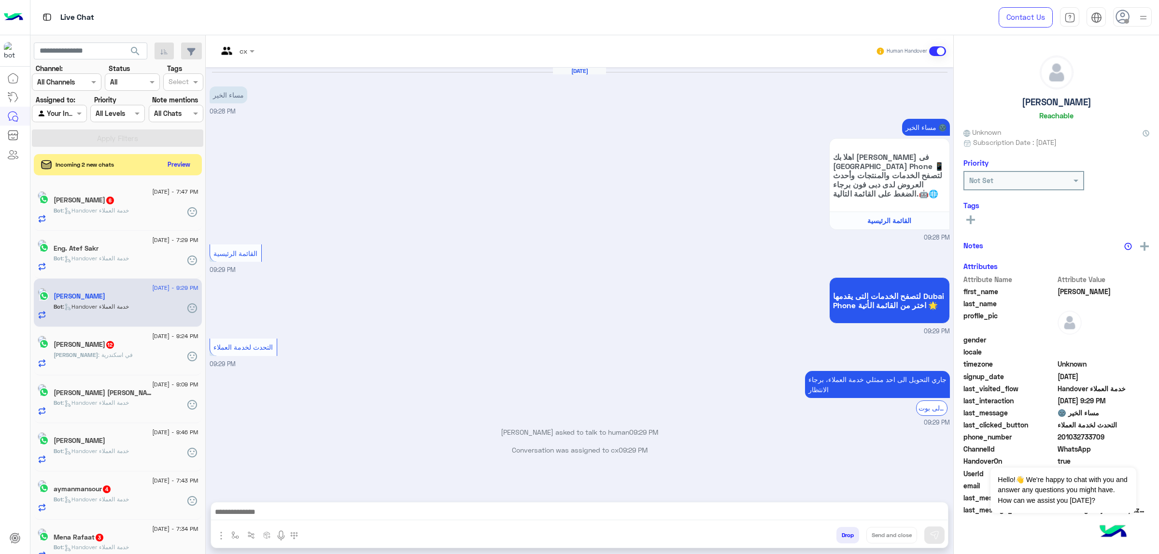
click at [140, 54] on span "search" at bounding box center [135, 51] width 12 height 12
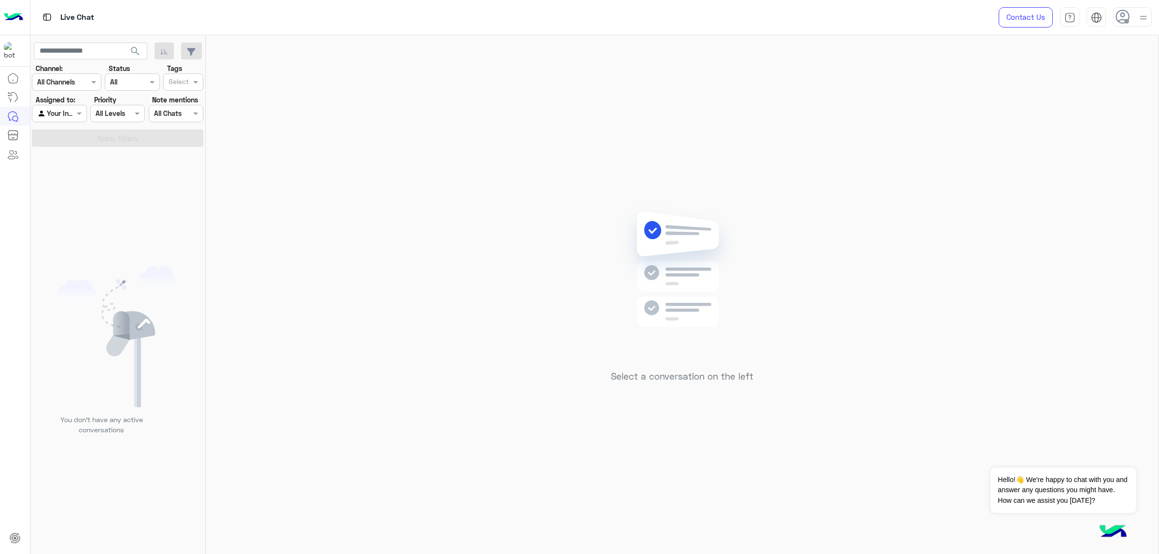
click at [773, 12] on div "Contact Us Help Center عربي English" at bounding box center [1072, 17] width 175 height 35
click at [773, 14] on img at bounding box center [1144, 18] width 12 height 12
click at [773, 117] on label "Busy" at bounding box center [1091, 116] width 105 height 17
click at [128, 55] on button "search" at bounding box center [136, 53] width 24 height 21
